Goal: Information Seeking & Learning: Learn about a topic

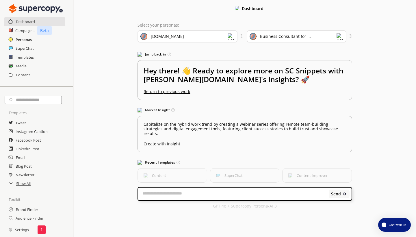
click at [22, 40] on h2 "Personas" at bounding box center [24, 39] width 16 height 9
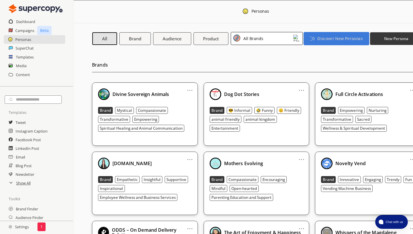
click at [330, 40] on b "Discover New Personas" at bounding box center [339, 38] width 45 height 5
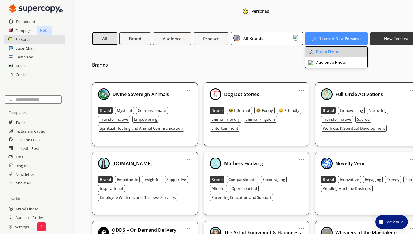
click at [330, 50] on li "Brand Finder" at bounding box center [337, 52] width 62 height 11
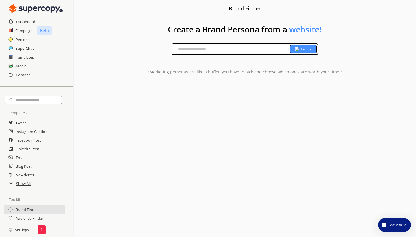
click at [246, 49] on input "text" at bounding box center [231, 49] width 118 height 9
type input "**********"
click at [308, 48] on b "Create" at bounding box center [305, 49] width 11 height 5
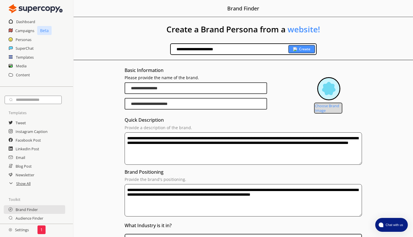
click at [334, 106] on label "Choose Brand Image" at bounding box center [328, 107] width 28 height 11
click at [0, 0] on input "Choose Brand Image" at bounding box center [0, 0] width 0 height 0
click at [338, 108] on label "Choose Brand Image" at bounding box center [328, 107] width 28 height 11
click at [0, 0] on input "Choose Brand Image" at bounding box center [0, 0] width 0 height 0
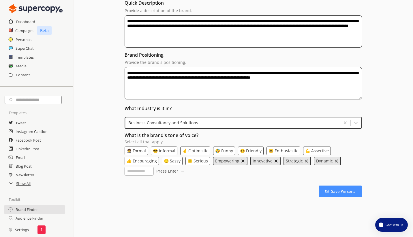
scroll to position [118, 0]
click at [343, 193] on b "Save Persona" at bounding box center [344, 190] width 26 height 5
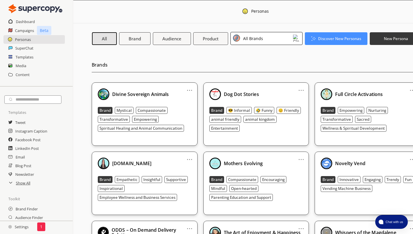
scroll to position [0, 0]
click at [320, 42] on button "Discover New Personas" at bounding box center [337, 38] width 66 height 13
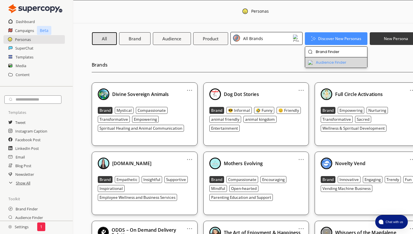
click at [320, 64] on li "Audience Finder" at bounding box center [336, 62] width 62 height 10
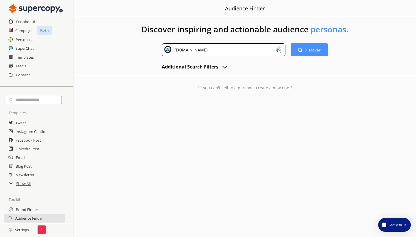
click at [278, 50] on img at bounding box center [279, 49] width 7 height 7
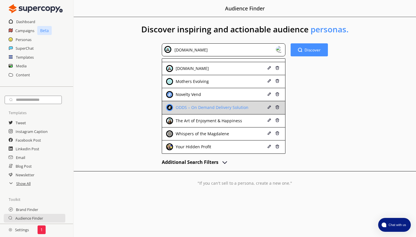
scroll to position [50, 0]
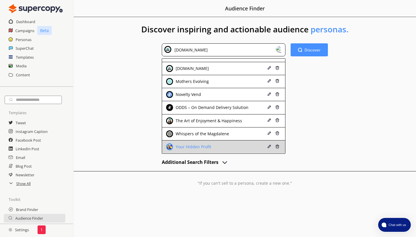
click at [216, 147] on div "Your Hidden Profit" at bounding box center [213, 146] width 95 height 7
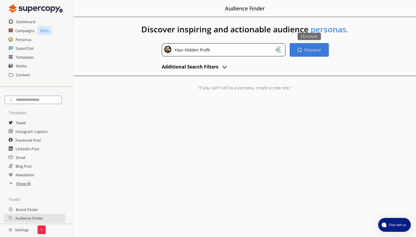
click at [317, 49] on b "Discover" at bounding box center [312, 49] width 17 height 5
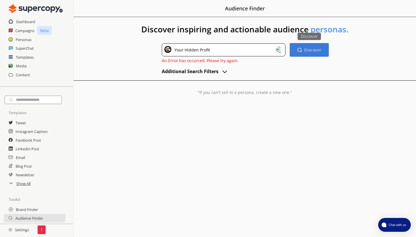
click at [307, 49] on b "Discover" at bounding box center [312, 49] width 17 height 5
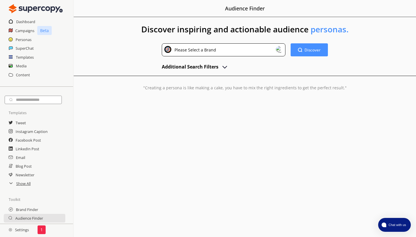
click at [280, 49] on img at bounding box center [279, 49] width 7 height 7
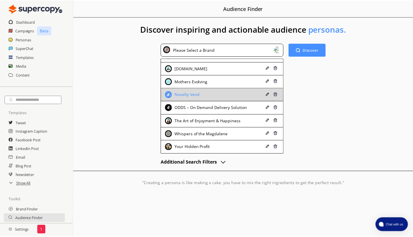
scroll to position [50, 0]
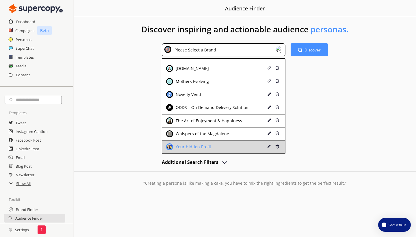
click at [238, 148] on div "Your Hidden Profit" at bounding box center [213, 146] width 95 height 7
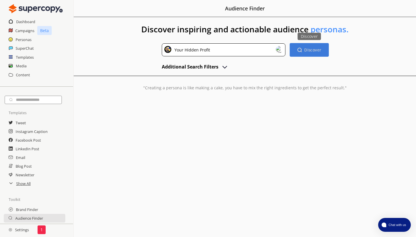
click at [312, 48] on b "Discover" at bounding box center [312, 49] width 17 height 5
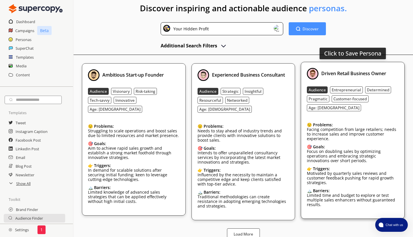
scroll to position [21, 0]
click at [347, 171] on p "Motivated by quarterly sales reviews and customer feedback pushing for rapid gr…" at bounding box center [353, 178] width 92 height 14
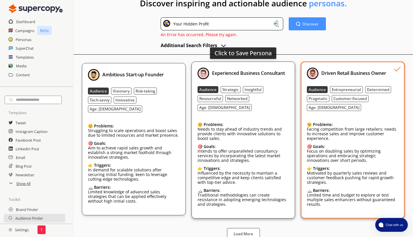
scroll to position [25, 0]
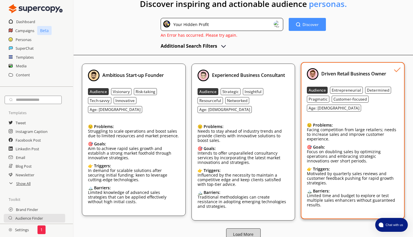
click at [247, 228] on button "Load More" at bounding box center [243, 234] width 35 height 12
click at [249, 231] on b "Load More" at bounding box center [243, 233] width 20 height 5
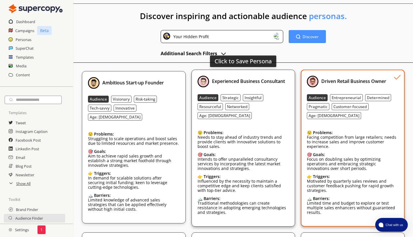
scroll to position [6, 0]
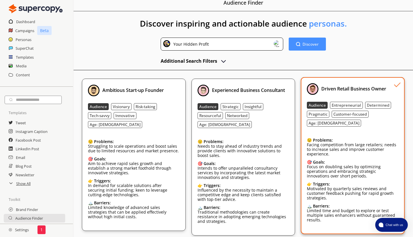
click at [219, 59] on button "Additional Search Filters" at bounding box center [194, 61] width 66 height 9
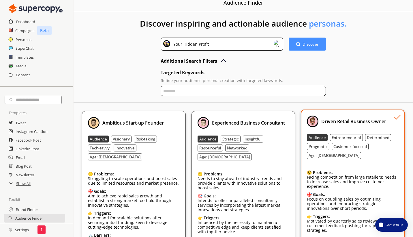
click at [198, 92] on input "text" at bounding box center [243, 91] width 165 height 10
type input "**********"
click at [311, 49] on button "Discover Discover" at bounding box center [307, 44] width 39 height 14
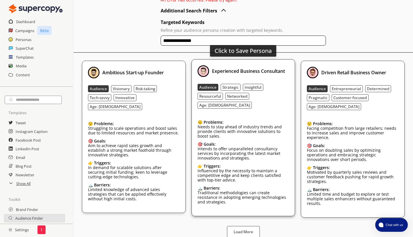
scroll to position [60, 0]
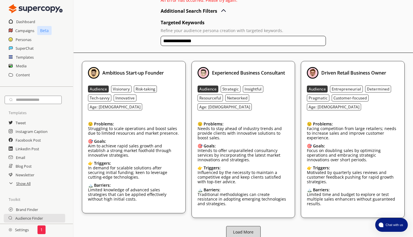
click at [245, 226] on button "Load More" at bounding box center [243, 232] width 35 height 12
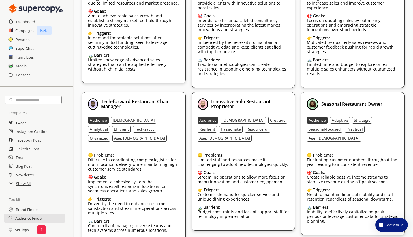
scroll to position [185, 0]
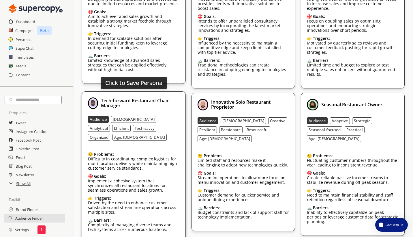
click at [155, 147] on div "😟 Problems: Difficulty in coordinating complex logistics for multi-location del…" at bounding box center [134, 159] width 92 height 24
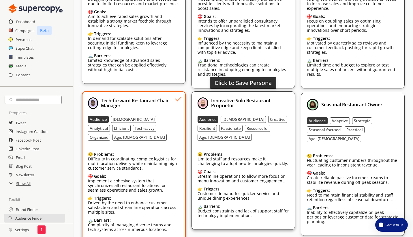
click at [280, 128] on div "Innovative Solo Restaurant Proprietor Audience Female Creative Resilient Passio…" at bounding box center [244, 160] width 92 height 126
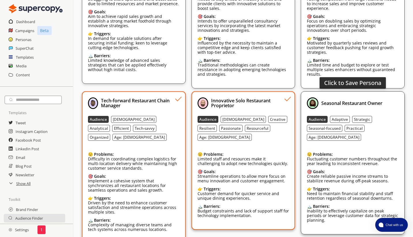
click at [371, 147] on div "😟 Problems: Fluctuating customer numbers throughout the year leading to inconsi…" at bounding box center [353, 157] width 92 height 20
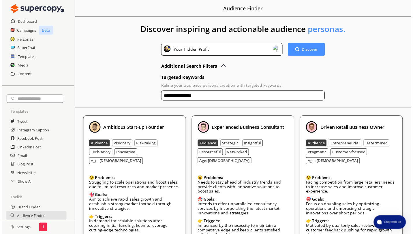
scroll to position [0, 0]
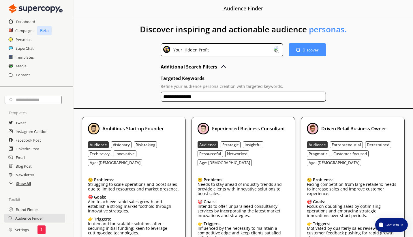
click at [23, 186] on h2 "Show All" at bounding box center [23, 183] width 15 height 9
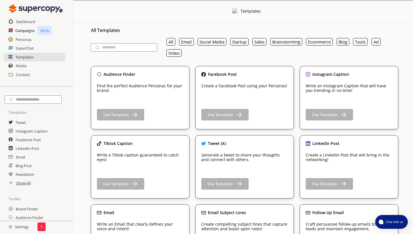
click at [26, 27] on h2 "Campaigns" at bounding box center [24, 30] width 19 height 9
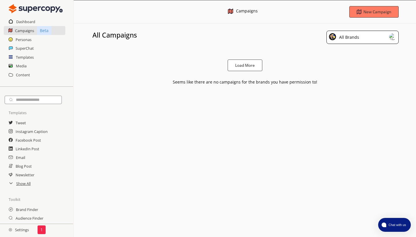
click at [362, 39] on div "All Brands" at bounding box center [362, 37] width 72 height 13
click at [355, 51] on li "All Brands" at bounding box center [362, 52] width 72 height 12
click at [247, 67] on b "Load More" at bounding box center [244, 65] width 20 height 5
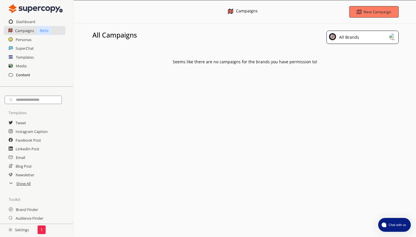
click at [20, 74] on h2 "Content" at bounding box center [23, 74] width 14 height 9
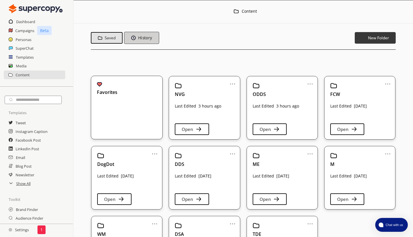
click at [134, 37] on img "button" at bounding box center [133, 37] width 5 height 5
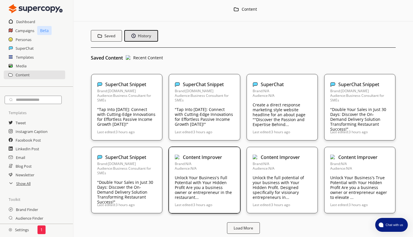
scroll to position [2, 0]
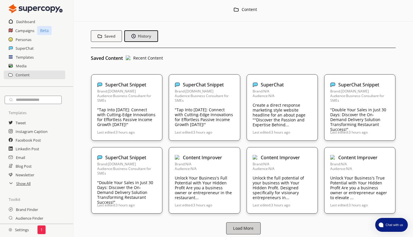
click at [244, 225] on b "Load More" at bounding box center [243, 227] width 20 height 5
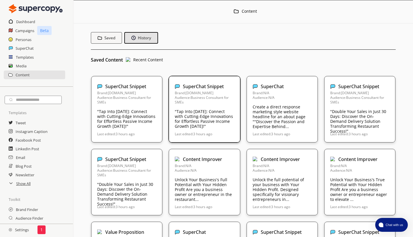
scroll to position [0, 0]
click at [27, 22] on h2 "Dashboard" at bounding box center [25, 21] width 19 height 9
